Goal: Navigation & Orientation: Understand site structure

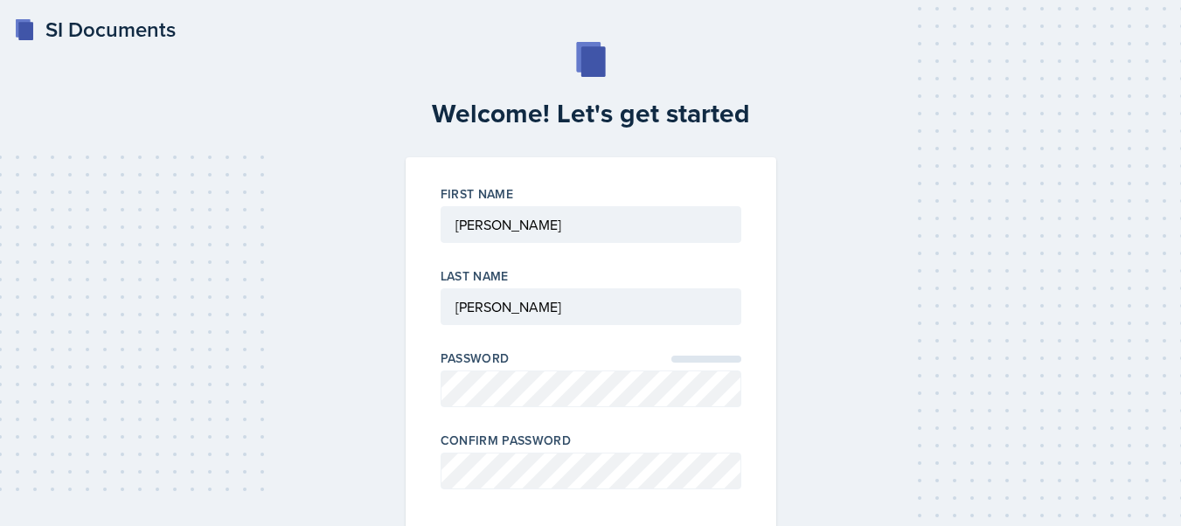
scroll to position [129, 0]
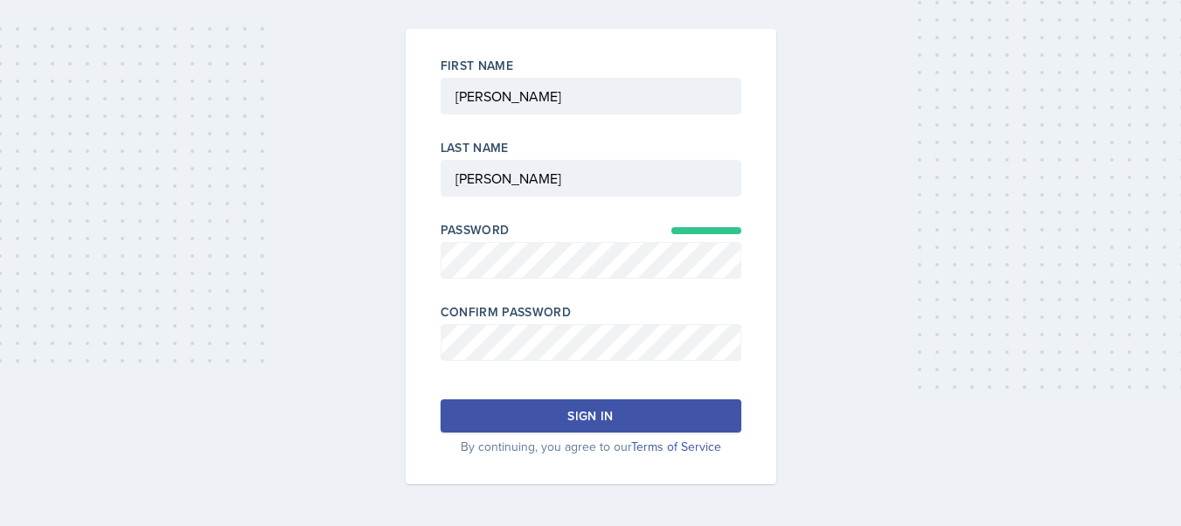
click at [629, 416] on button "Sign in" at bounding box center [591, 415] width 301 height 33
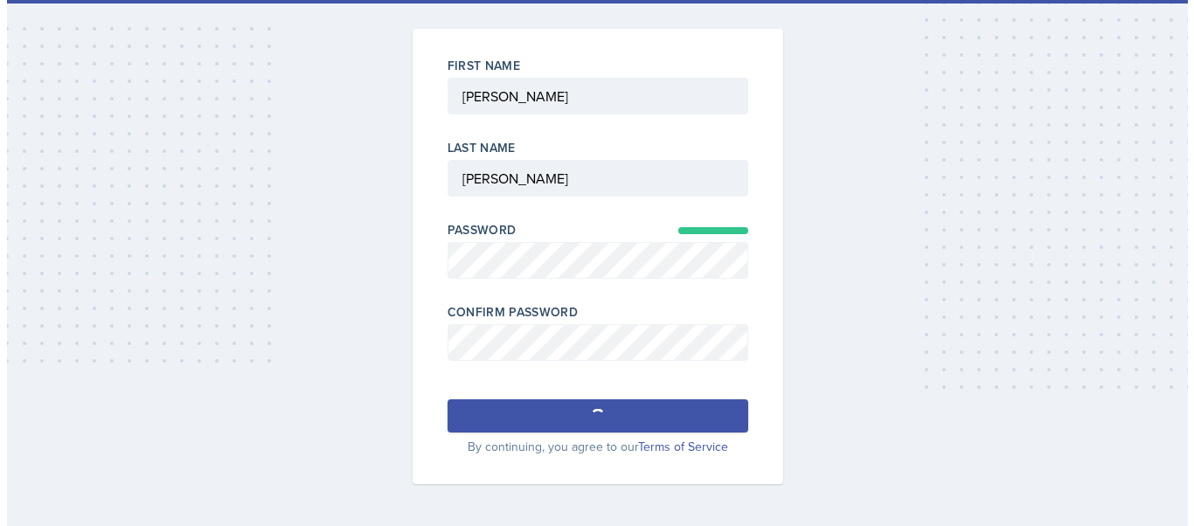
scroll to position [0, 0]
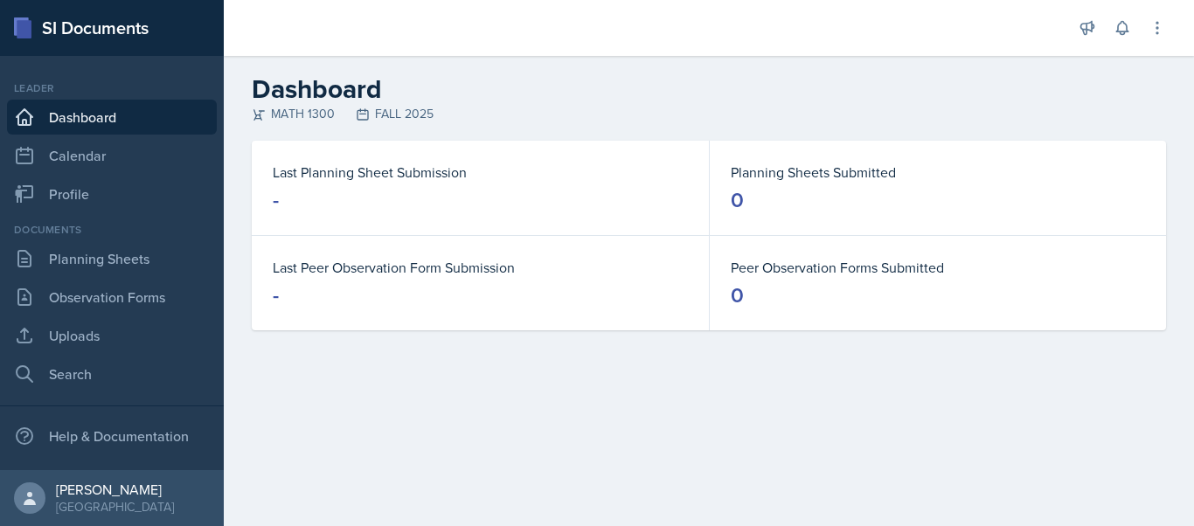
click at [693, 123] on header "Dashboard MATH 1300 FALL 2025" at bounding box center [709, 98] width 970 height 85
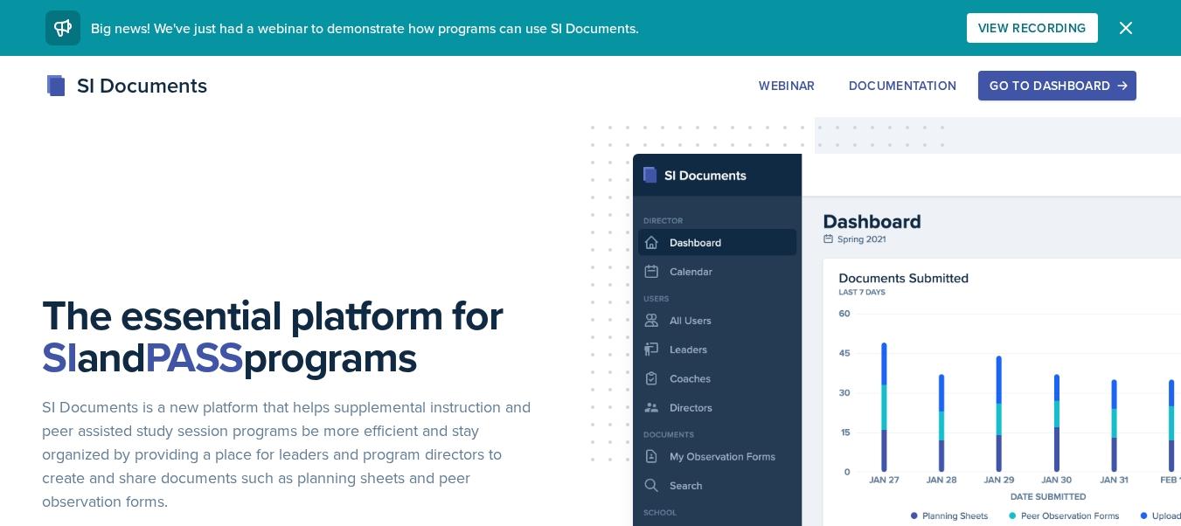
click at [1057, 91] on div "Go to Dashboard" at bounding box center [1057, 86] width 135 height 14
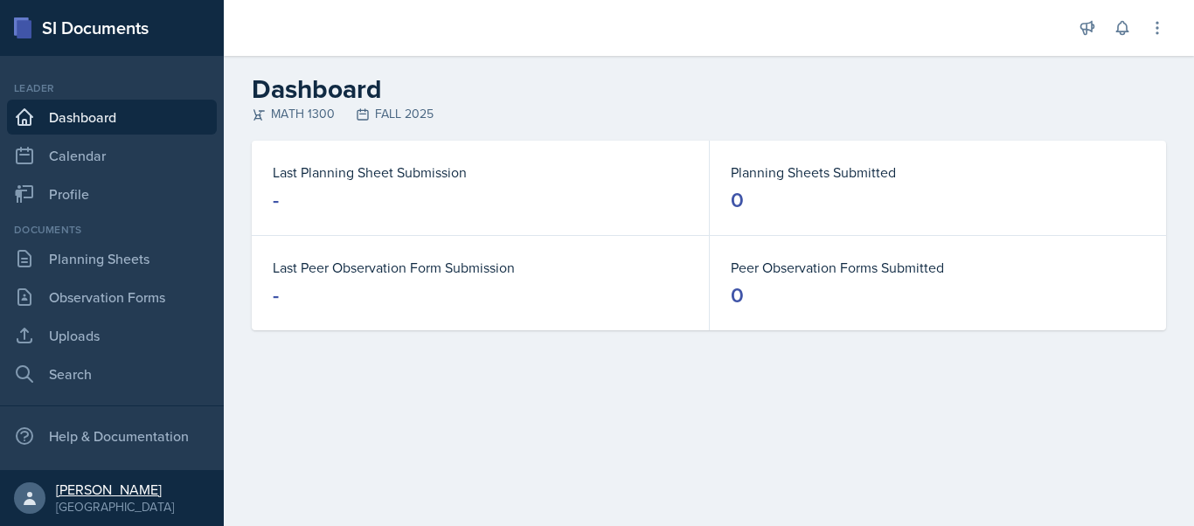
click at [126, 491] on div "[PERSON_NAME]" at bounding box center [115, 489] width 118 height 17
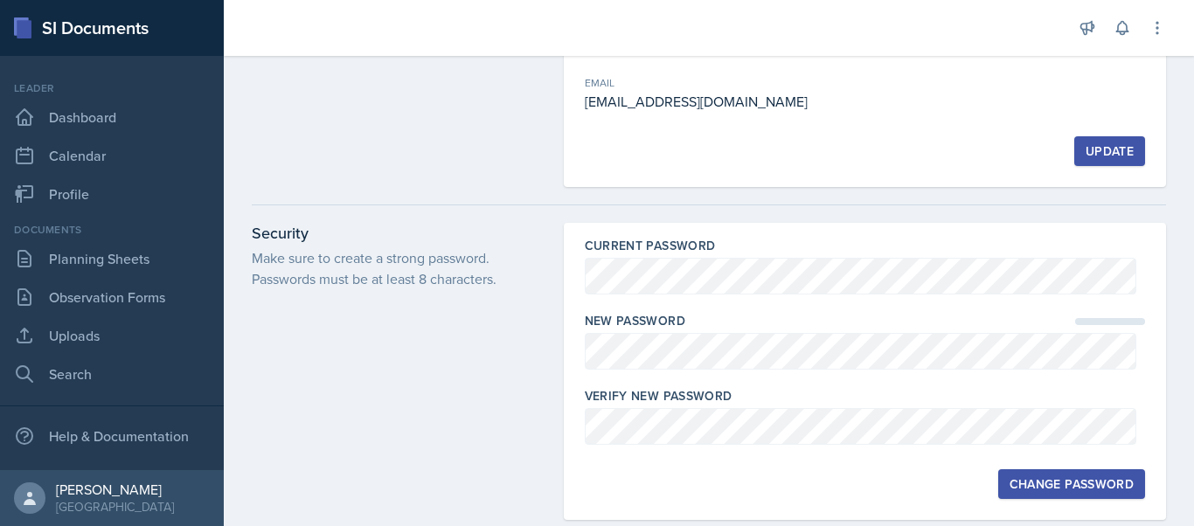
scroll to position [49, 0]
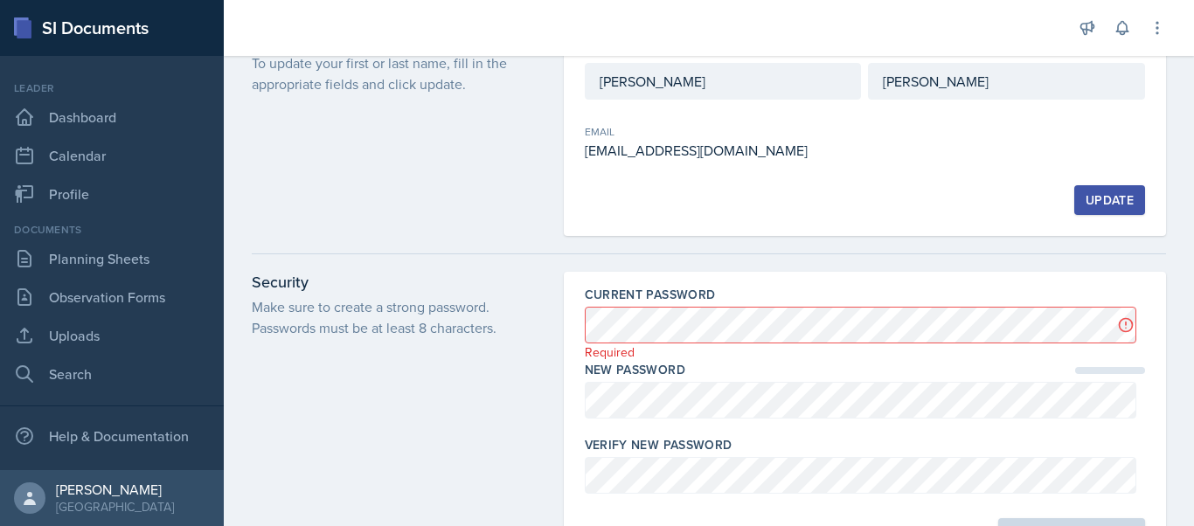
click at [531, 242] on div at bounding box center [709, 254] width 914 height 36
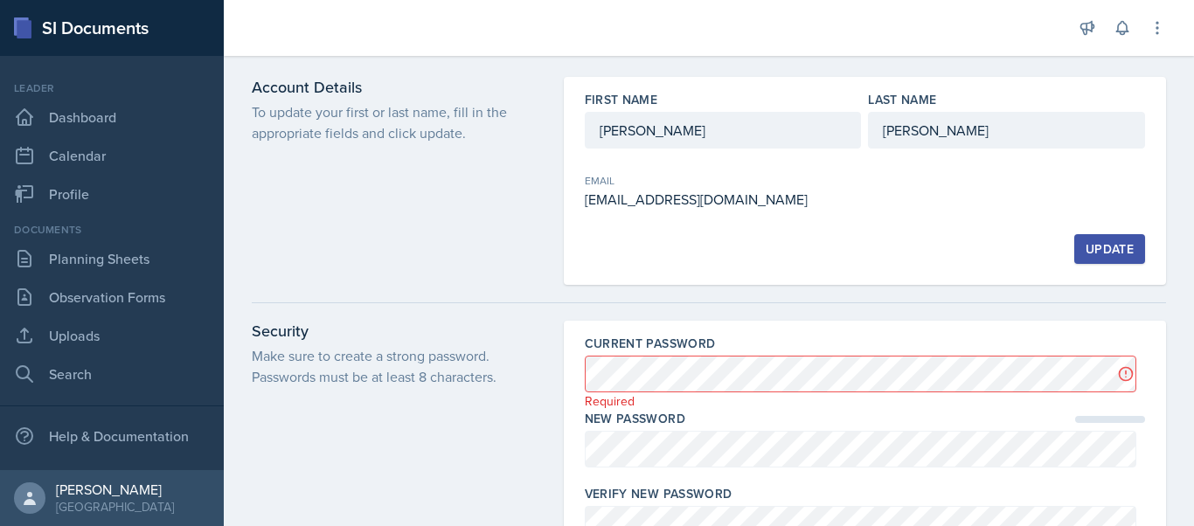
click at [497, 232] on div "Account Details To update your first or last name, fill in the appropriate fiel…" at bounding box center [397, 181] width 291 height 208
click at [126, 339] on link "Uploads" at bounding box center [112, 335] width 210 height 35
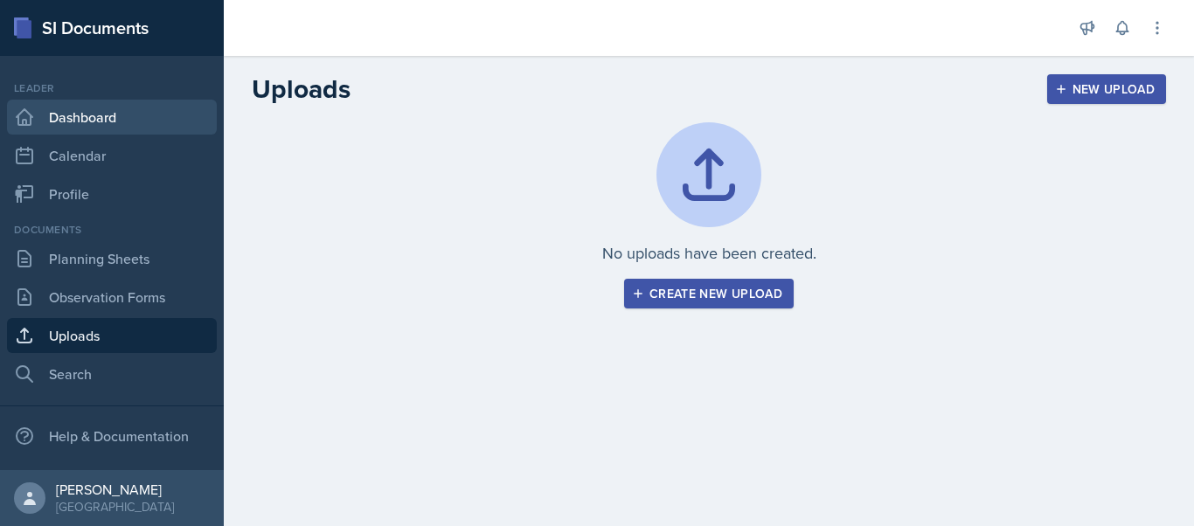
click at [60, 129] on link "Dashboard" at bounding box center [112, 117] width 210 height 35
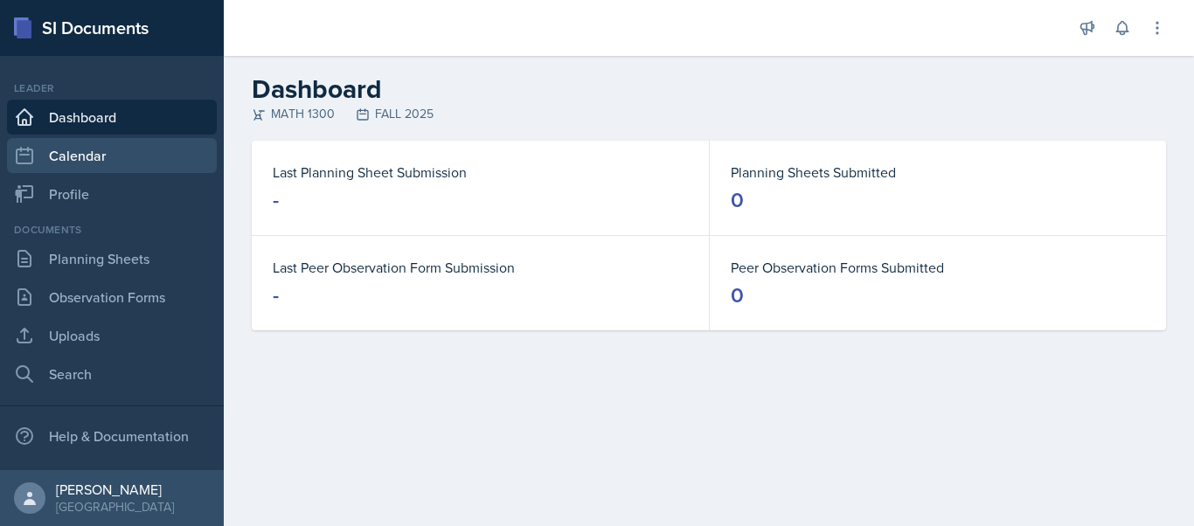
click at [84, 160] on link "Calendar" at bounding box center [112, 155] width 210 height 35
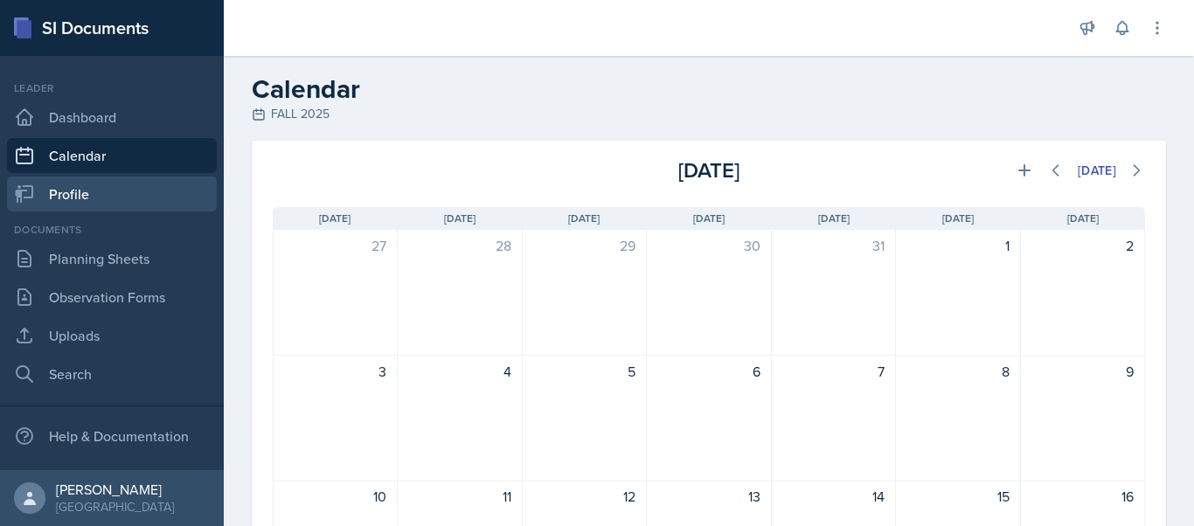
click at [106, 199] on link "Profile" at bounding box center [112, 194] width 210 height 35
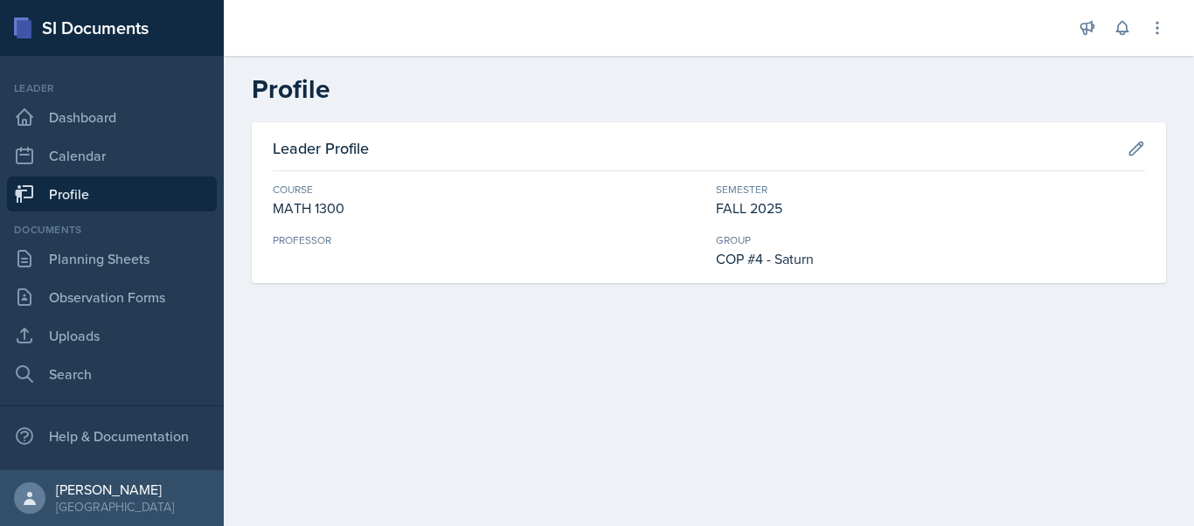
click at [564, 267] on div "Professor" at bounding box center [487, 251] width 429 height 37
click at [1121, 309] on div "Leader Profile Course MATH 1300 Semester FALL 2025 Professor Group COP #4 - Sat…" at bounding box center [709, 223] width 970 height 203
